Goal: Task Accomplishment & Management: Use online tool/utility

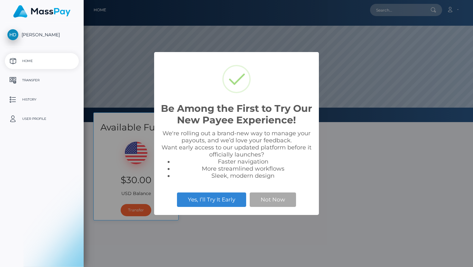
scroll to position [122, 389]
select select
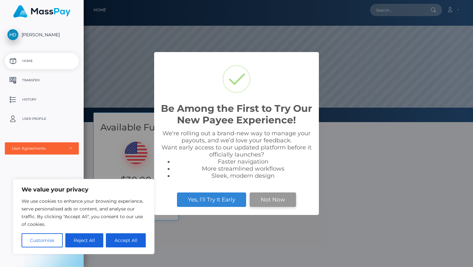
click at [267, 197] on button "Not Now" at bounding box center [273, 200] width 46 height 14
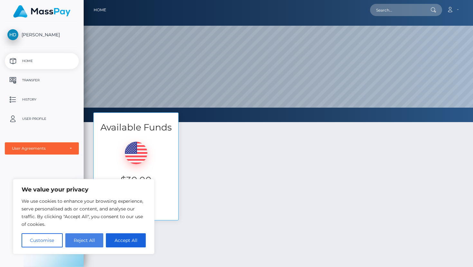
click at [87, 245] on button "Reject All" at bounding box center [84, 241] width 38 height 14
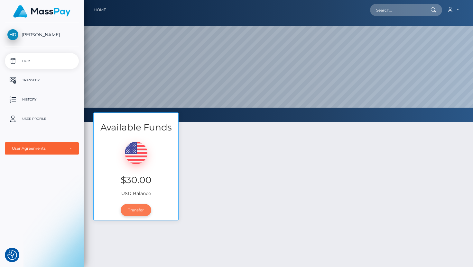
click at [140, 212] on link "Transfer" at bounding box center [136, 210] width 31 height 12
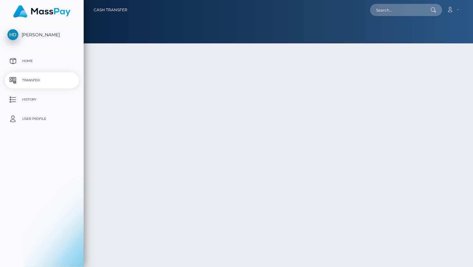
type input "30"
select select
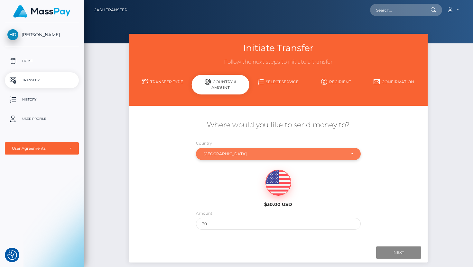
click at [322, 150] on div "[GEOGRAPHIC_DATA]" at bounding box center [278, 154] width 165 height 12
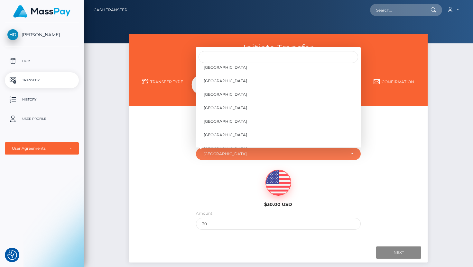
click at [400, 131] on div "Where would you like to send money to?" at bounding box center [278, 128] width 299 height 23
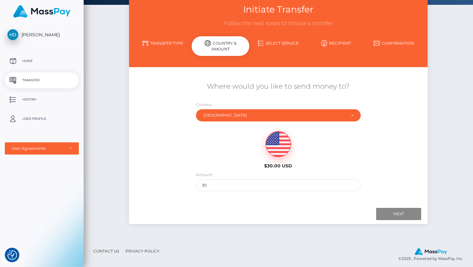
scroll to position [43, 0]
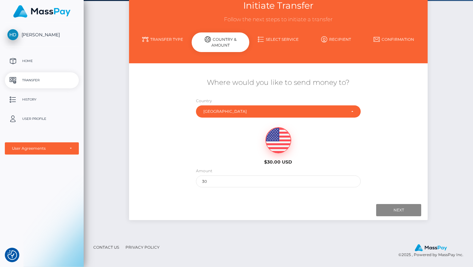
click at [42, 79] on p "Transfer" at bounding box center [41, 81] width 69 height 10
